Goal: Information Seeking & Learning: Learn about a topic

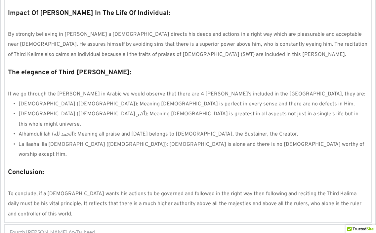
scroll to position [590, 0]
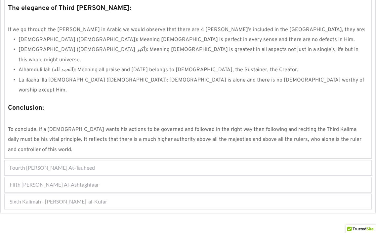
click at [79, 164] on span "Fourth [PERSON_NAME] At-Tauheed" at bounding box center [52, 168] width 85 height 8
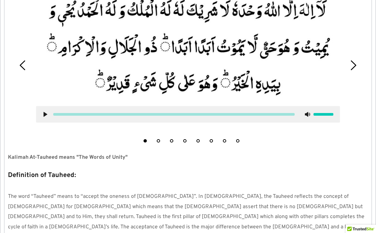
scroll to position [212, 0]
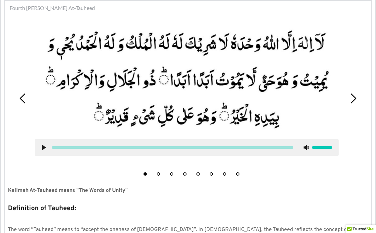
drag, startPoint x: 107, startPoint y: 103, endPoint x: 106, endPoint y: 111, distance: 7.4
click at [106, 111] on picture at bounding box center [187, 79] width 304 height 106
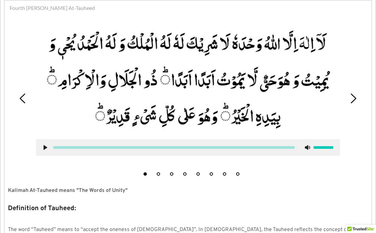
scroll to position [145, 0]
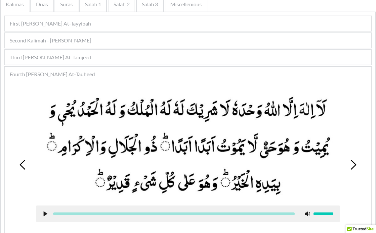
click at [91, 59] on span "Third Kalimah - Kalimah At-Tamjeed" at bounding box center [51, 57] width 82 height 8
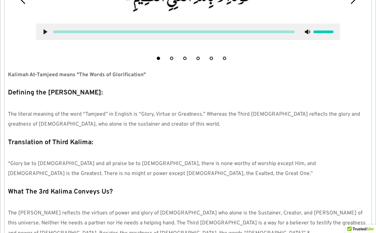
scroll to position [311, 0]
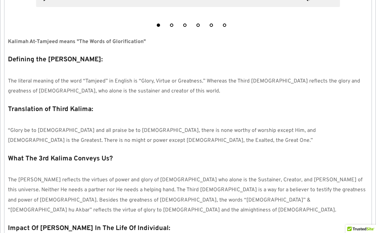
click at [208, 121] on p at bounding box center [188, 121] width 361 height 10
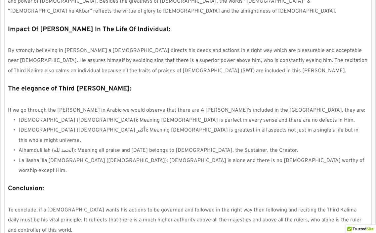
scroll to position [576, 0]
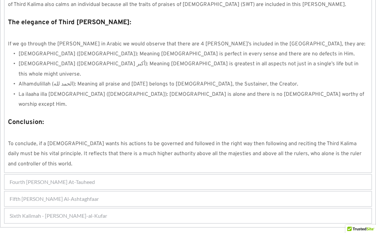
click at [86, 178] on span "Fourth Kalimah - Kalimah At-Tauheed" at bounding box center [52, 182] width 85 height 8
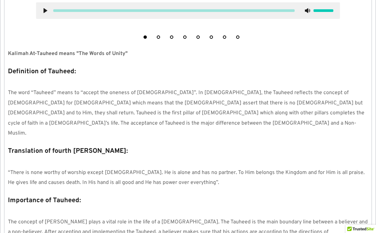
scroll to position [212, 0]
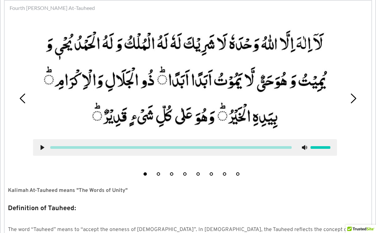
drag, startPoint x: 319, startPoint y: 138, endPoint x: 312, endPoint y: 144, distance: 8.5
click at [312, 144] on div at bounding box center [185, 90] width 314 height 139
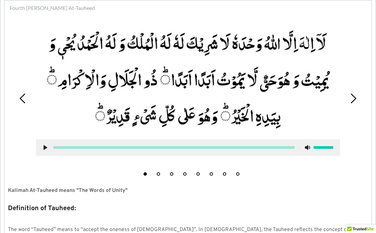
click at [327, 137] on div at bounding box center [188, 90] width 314 height 139
click at [323, 141] on div at bounding box center [188, 147] width 304 height 17
drag, startPoint x: 323, startPoint y: 141, endPoint x: 355, endPoint y: 45, distance: 101.9
click at [355, 44] on div "1 2 3 4 5 6 7 8" at bounding box center [188, 98] width 361 height 161
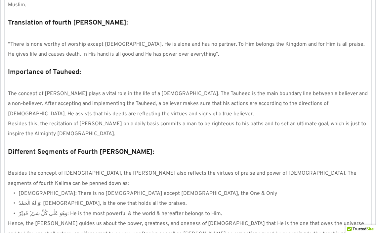
scroll to position [410, 0]
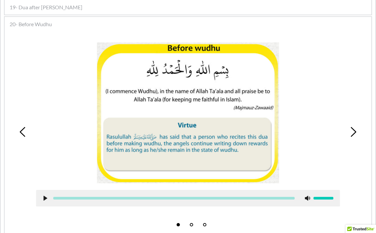
click at [33, 25] on span "20- Before Wudhu" at bounding box center [31, 24] width 42 height 8
click at [35, 22] on span "20- Before Wudhu" at bounding box center [31, 24] width 42 height 8
click at [67, 60] on div at bounding box center [188, 112] width 304 height 141
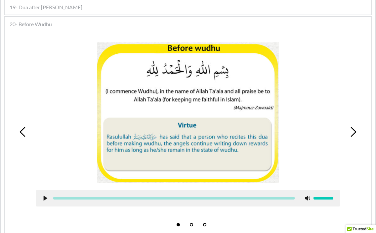
click at [46, 22] on span "20- Before Wudhu" at bounding box center [31, 24] width 42 height 8
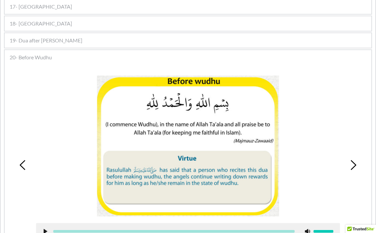
click at [36, 56] on span "20- Before Wudhu" at bounding box center [31, 57] width 42 height 8
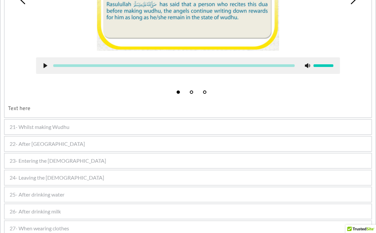
scroll to position [631, 0]
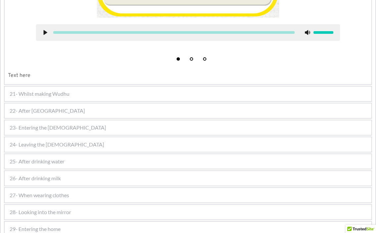
click at [33, 94] on span "21- Whilst making Wudhu" at bounding box center [40, 94] width 60 height 8
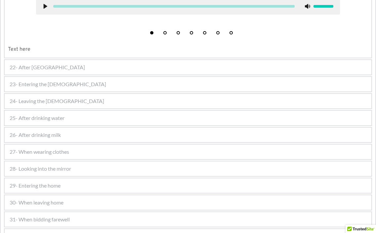
scroll to position [499, 0]
